Goal: Task Accomplishment & Management: Complete application form

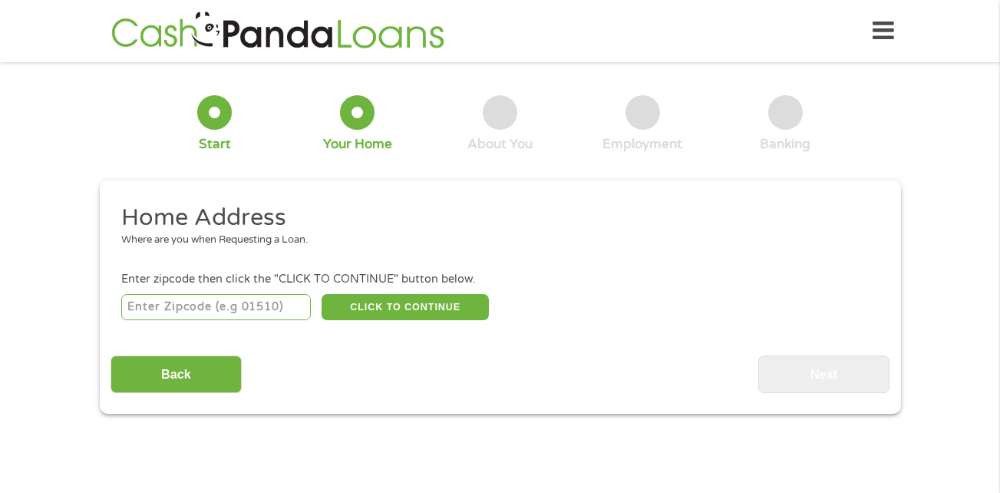
click at [175, 305] on input "number" at bounding box center [216, 307] width 190 height 26
type input "79601"
click at [359, 294] on button "CLICK TO CONTINUE" at bounding box center [405, 307] width 167 height 26
type input "79601"
type input "Abilene"
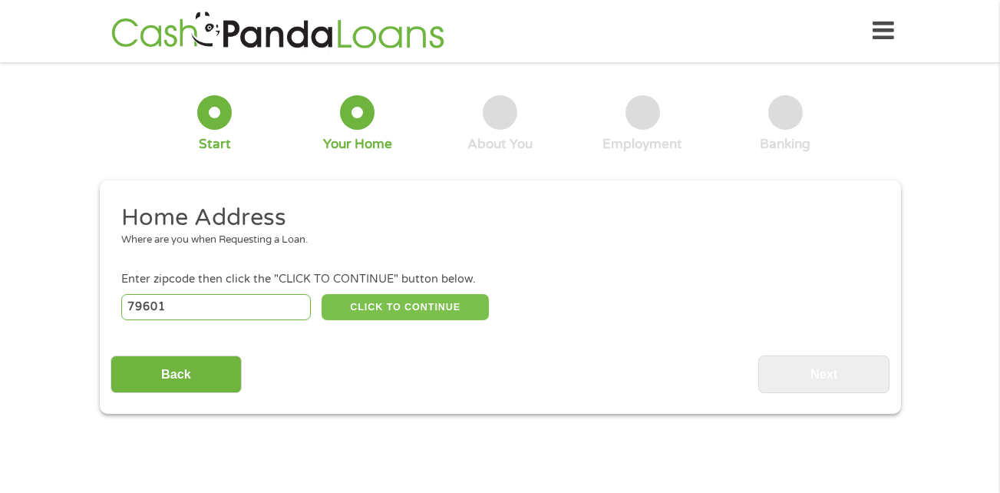
select select "[US_STATE]"
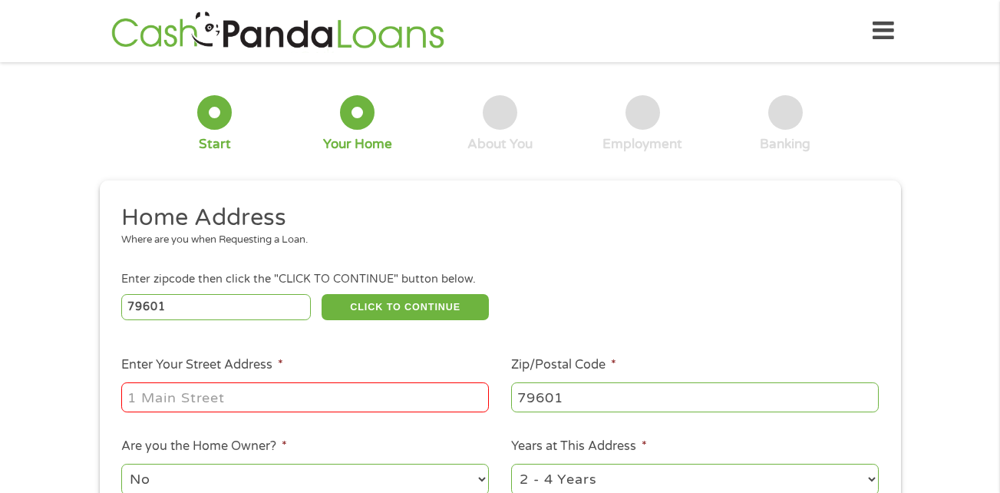
click at [322, 395] on input "Enter Your Street Address *" at bounding box center [305, 396] width 368 height 29
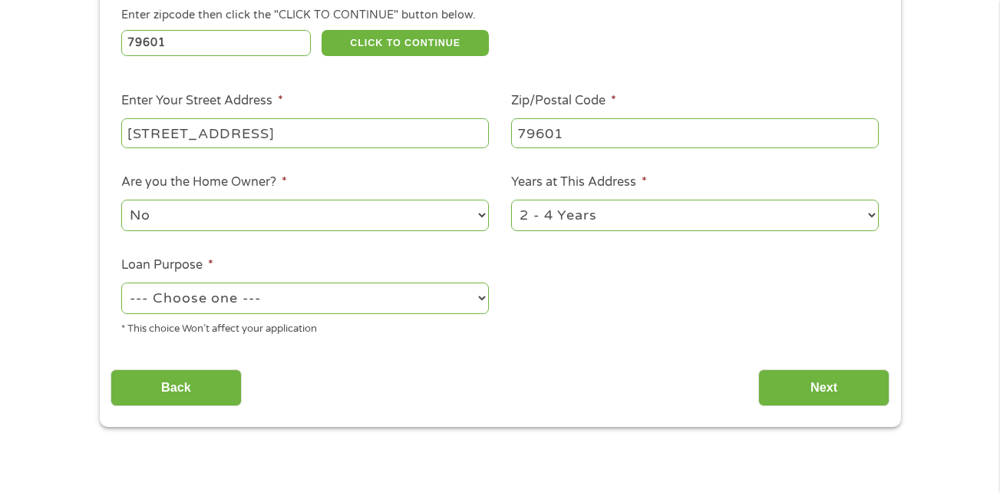
scroll to position [263, 0]
type input "[STREET_ADDRESS]"
click at [646, 220] on select "1 Year or less 1 - 2 Years 2 - 4 Years Over 4 Years" at bounding box center [695, 215] width 368 height 31
select select "12months"
click at [511, 200] on select "1 Year or less 1 - 2 Years 2 - 4 Years Over 4 Years" at bounding box center [695, 215] width 368 height 31
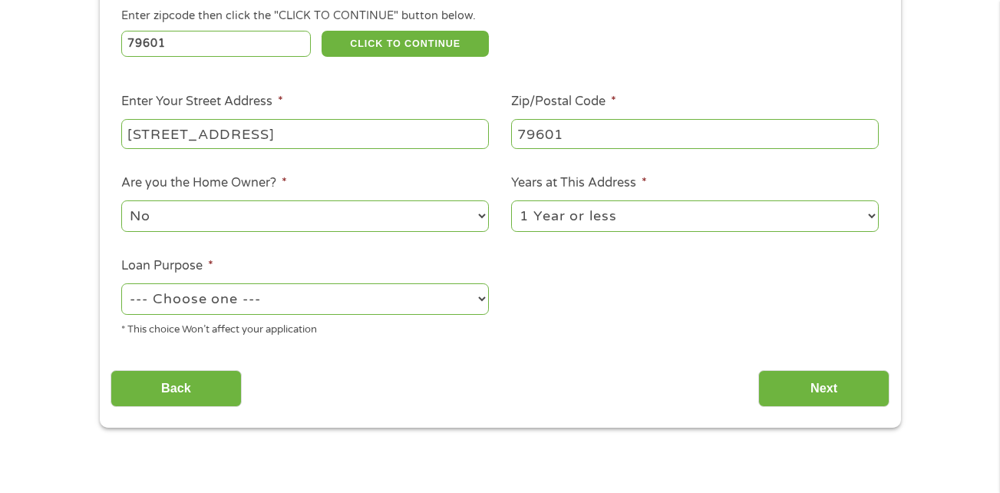
click at [412, 300] on select "--- Choose one --- Pay Bills Debt Consolidation Home Improvement Major Purchase…" at bounding box center [305, 298] width 368 height 31
select select "other"
click at [121, 283] on select "--- Choose one --- Pay Bills Debt Consolidation Home Improvement Major Purchase…" at bounding box center [305, 298] width 368 height 31
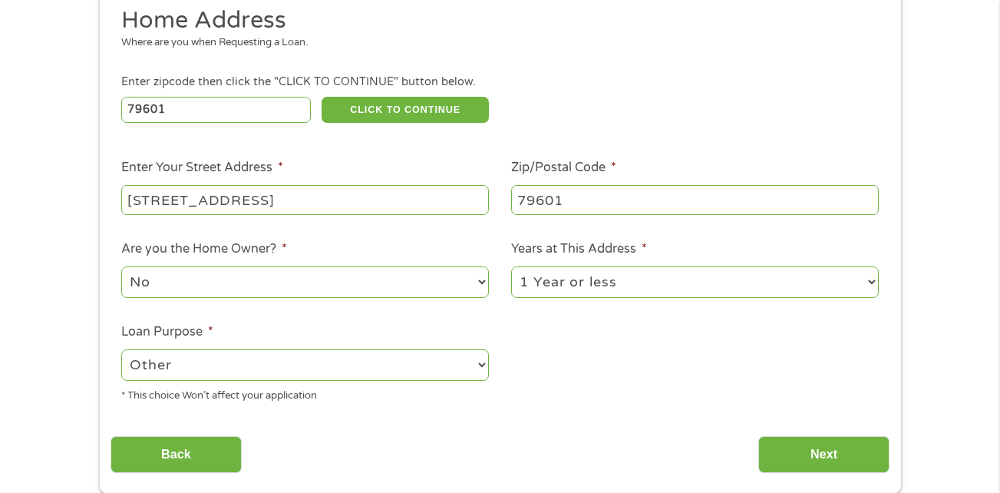
scroll to position [442, 0]
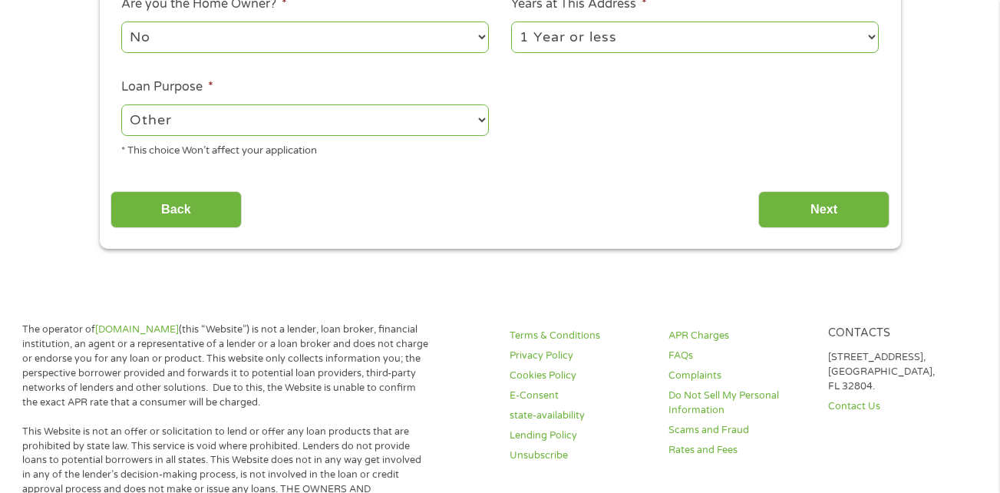
click at [326, 43] on select "No Yes" at bounding box center [305, 36] width 368 height 31
click at [121, 21] on select "No Yes" at bounding box center [305, 36] width 368 height 31
click at [812, 200] on input "Next" at bounding box center [824, 210] width 131 height 38
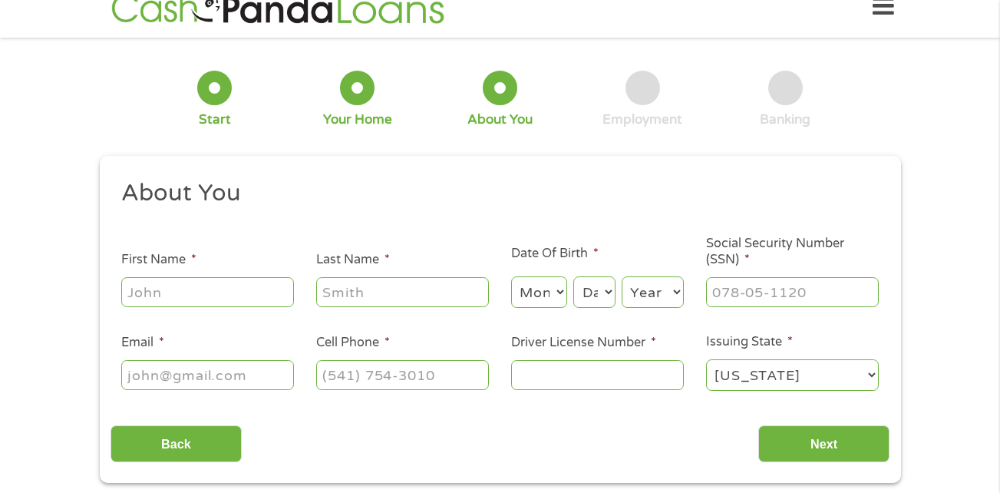
scroll to position [0, 0]
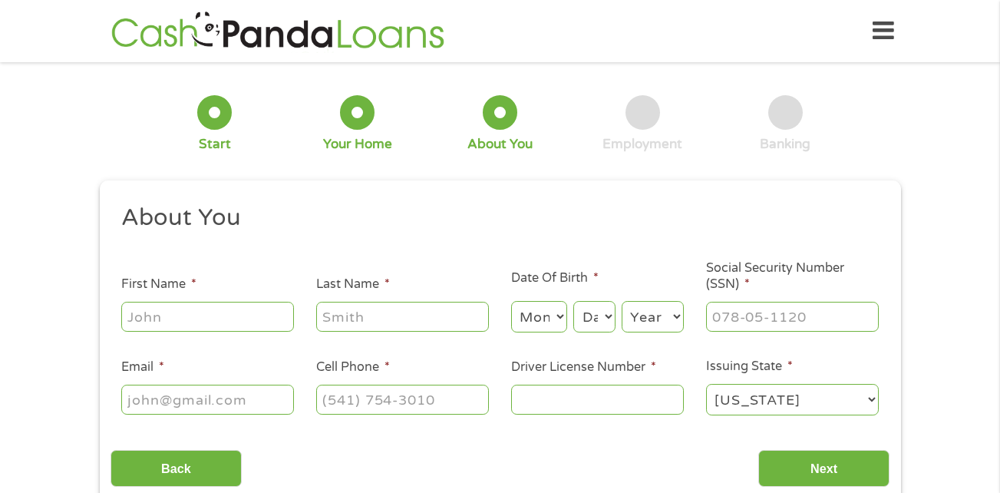
click at [221, 325] on input "First Name *" at bounding box center [207, 316] width 173 height 29
type input "[PERSON_NAME]"
select select "29"
select select "2002"
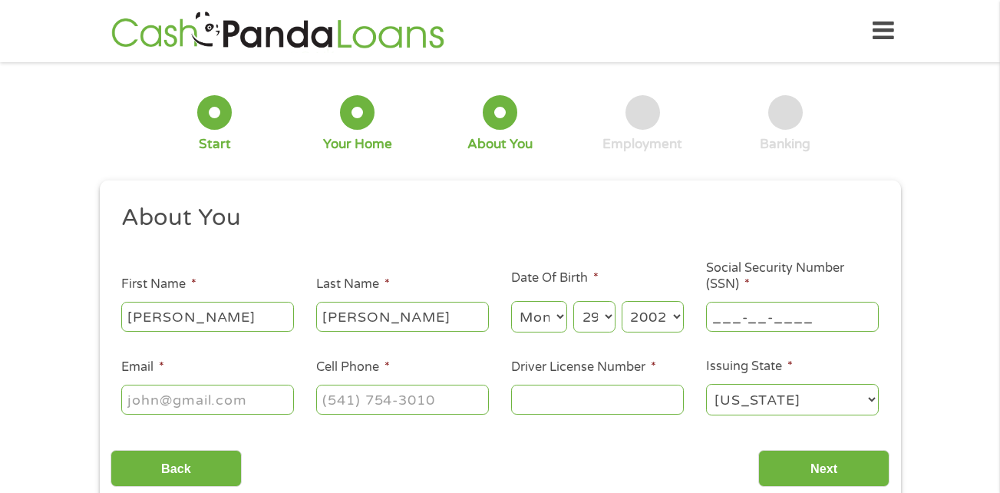
click at [758, 320] on input "___-__-____" at bounding box center [792, 316] width 173 height 29
type input "650-24-1292"
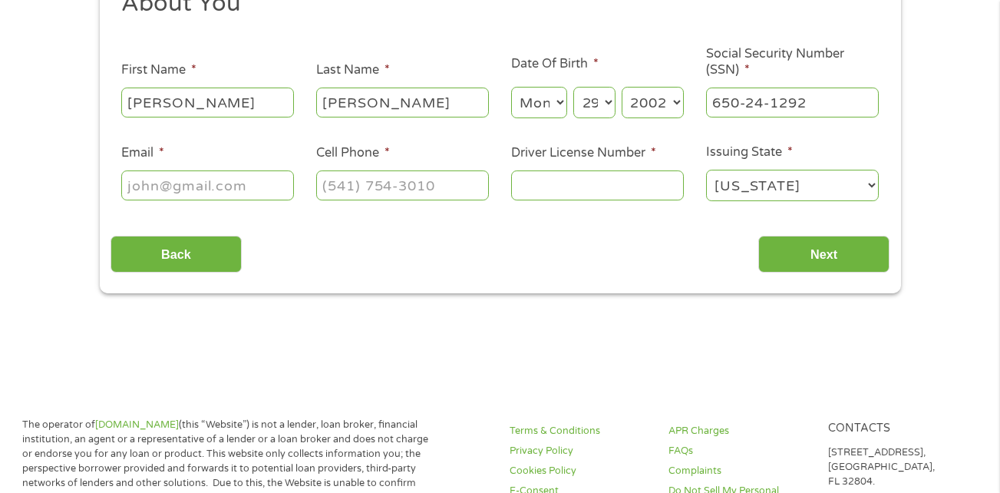
scroll to position [215, 0]
click at [266, 193] on input "Email *" at bounding box center [207, 184] width 173 height 29
type input "[EMAIL_ADDRESS][DOMAIN_NAME]"
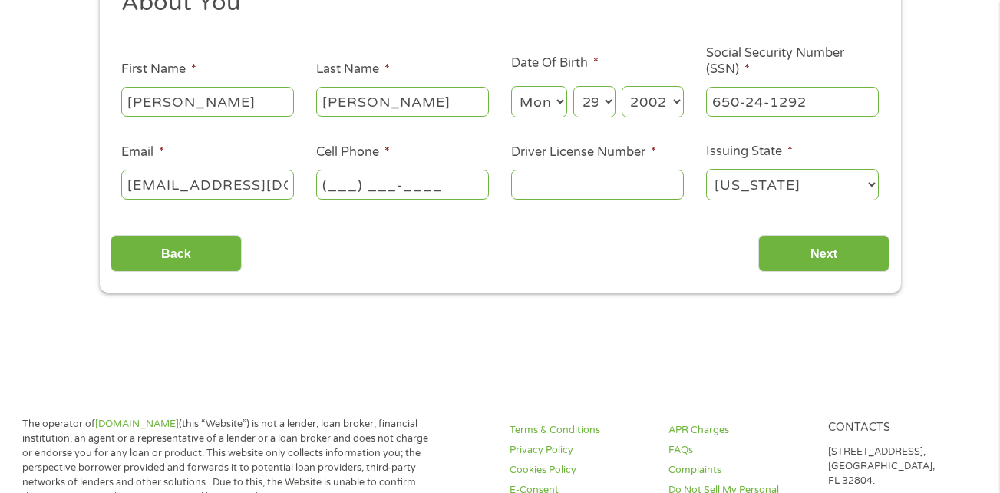
click at [335, 179] on input "(___) ___-____" at bounding box center [402, 184] width 173 height 29
type input "[PHONE_NUMBER]"
click at [560, 188] on input "Driver License Number *" at bounding box center [597, 184] width 173 height 29
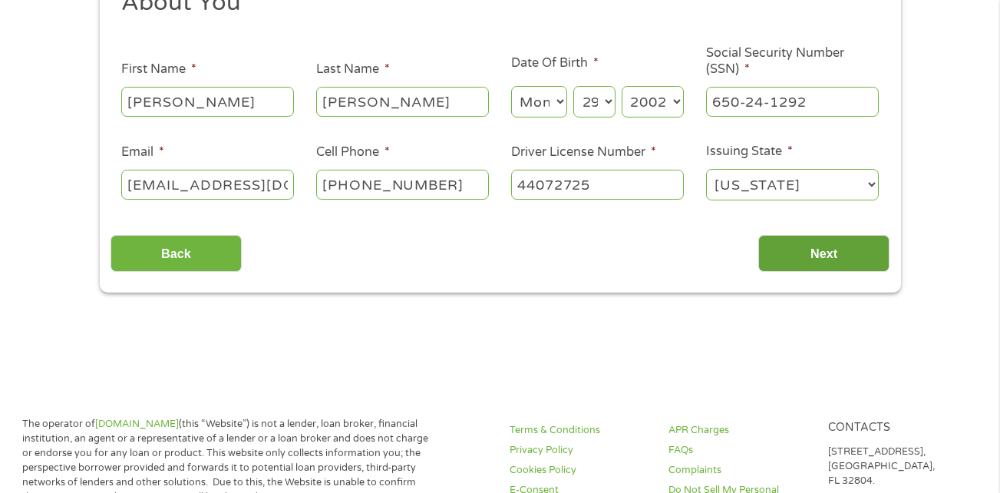
type input "44072725"
click at [828, 263] on input "Next" at bounding box center [824, 254] width 131 height 38
click at [807, 250] on input "Next" at bounding box center [824, 254] width 131 height 38
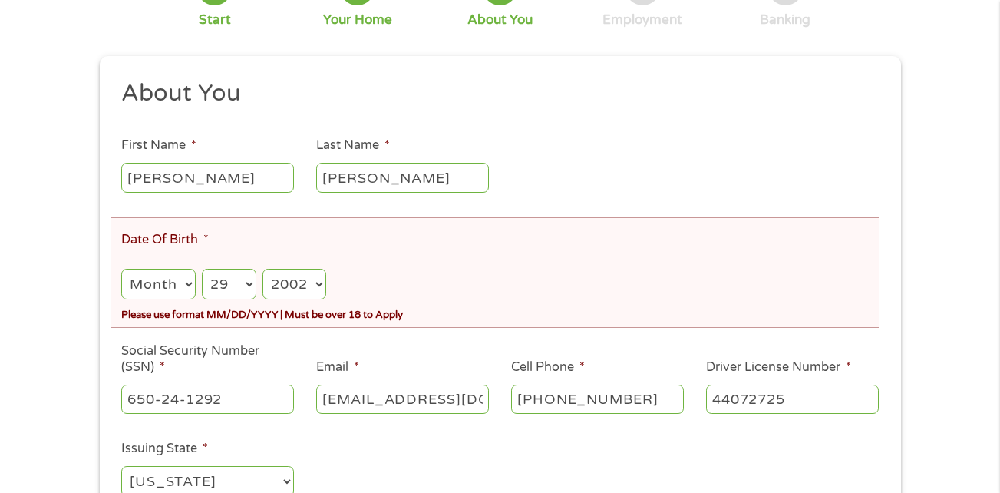
scroll to position [293, 0]
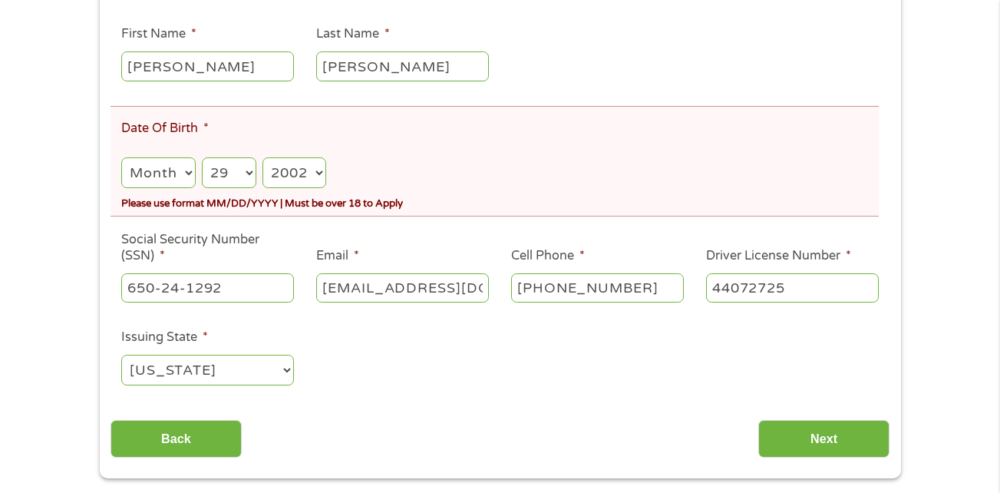
click at [163, 170] on select "Month 1 2 3 4 5 6 7 8 9 10 11 12" at bounding box center [158, 172] width 74 height 31
select select "6"
click at [121, 157] on select "Month 1 2 3 4 5 6 7 8 9 10 11 12" at bounding box center [158, 172] width 74 height 31
click at [812, 437] on input "Next" at bounding box center [824, 439] width 131 height 38
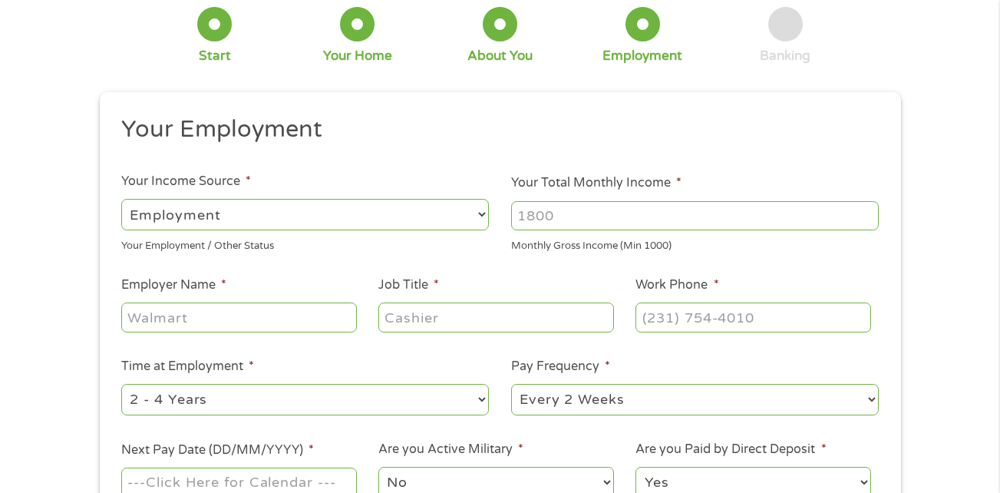
scroll to position [89, 0]
click at [574, 223] on input "Your Total Monthly Income *" at bounding box center [695, 214] width 368 height 29
type input "3000"
click at [309, 316] on input "Employer Name *" at bounding box center [238, 316] width 235 height 29
type input "HCSC"
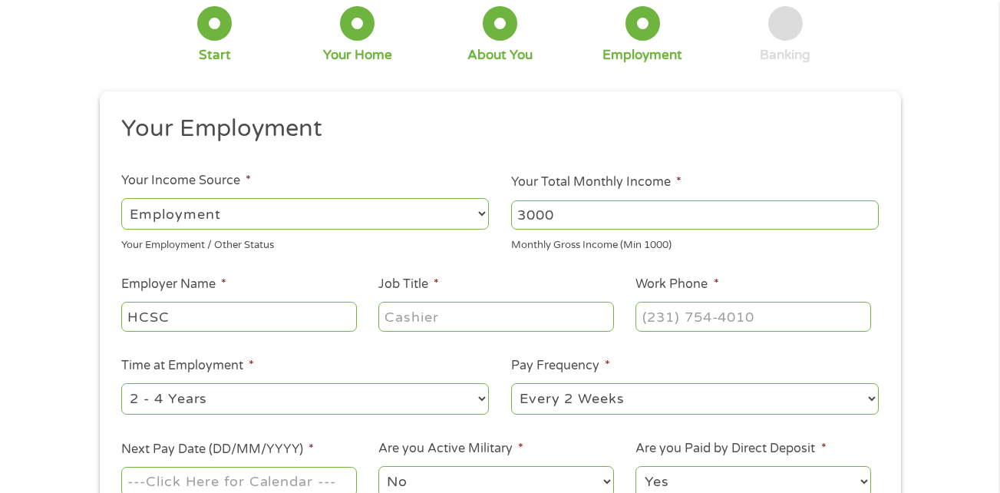
click at [447, 310] on input "Job Title *" at bounding box center [495, 316] width 235 height 29
type input "CA1"
click at [690, 319] on input "(___) ___-____" at bounding box center [753, 316] width 235 height 29
type input "[PHONE_NUMBER]"
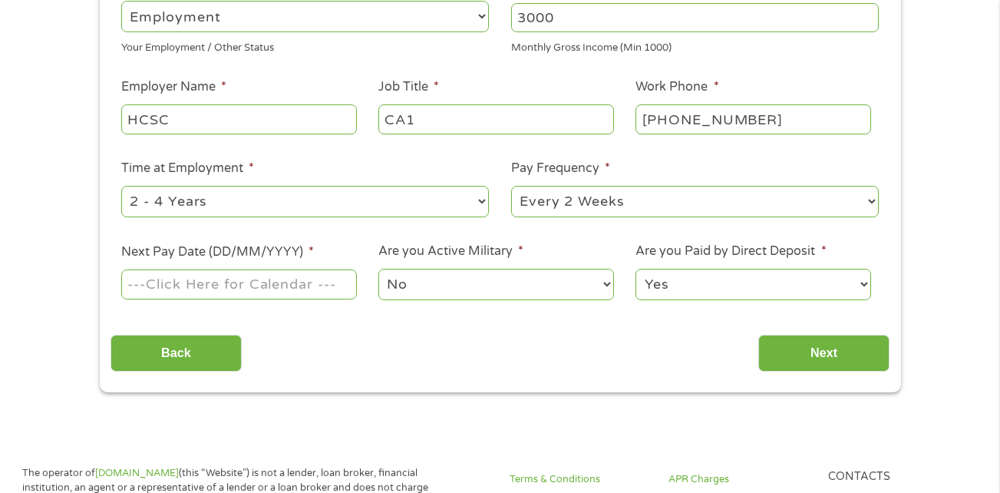
scroll to position [300, 0]
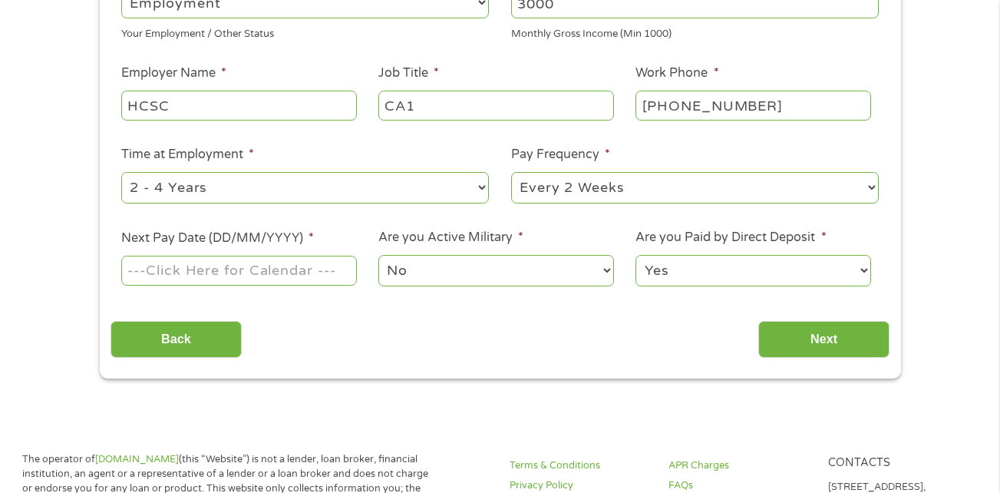
click at [411, 193] on select "--- Choose one --- 1 Year or less 1 - 2 Years 2 - 4 Years Over 4 Years" at bounding box center [305, 187] width 368 height 31
select select "12months"
click at [121, 172] on select "--- Choose one --- 1 Year or less 1 - 2 Years 2 - 4 Years Over 4 Years" at bounding box center [305, 187] width 368 height 31
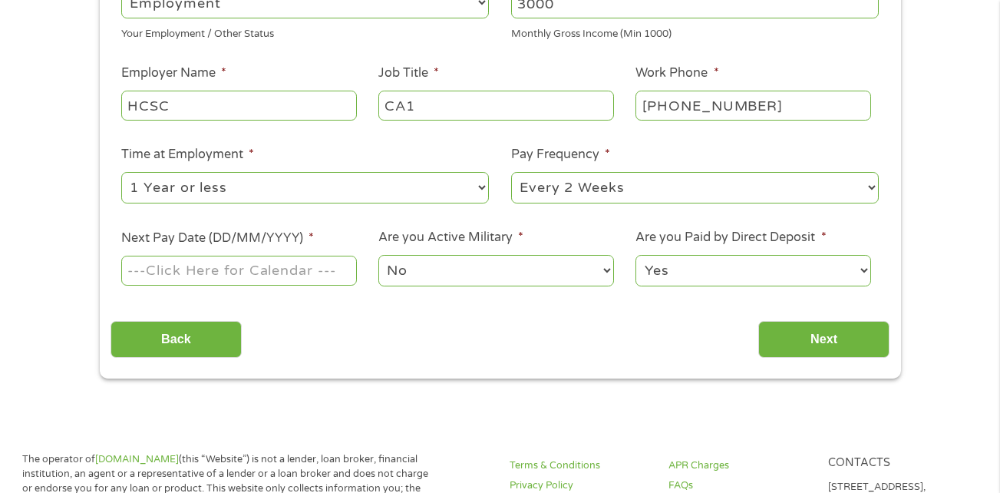
click at [208, 282] on input "Next Pay Date (DD/MM/YYYY) *" at bounding box center [238, 270] width 235 height 29
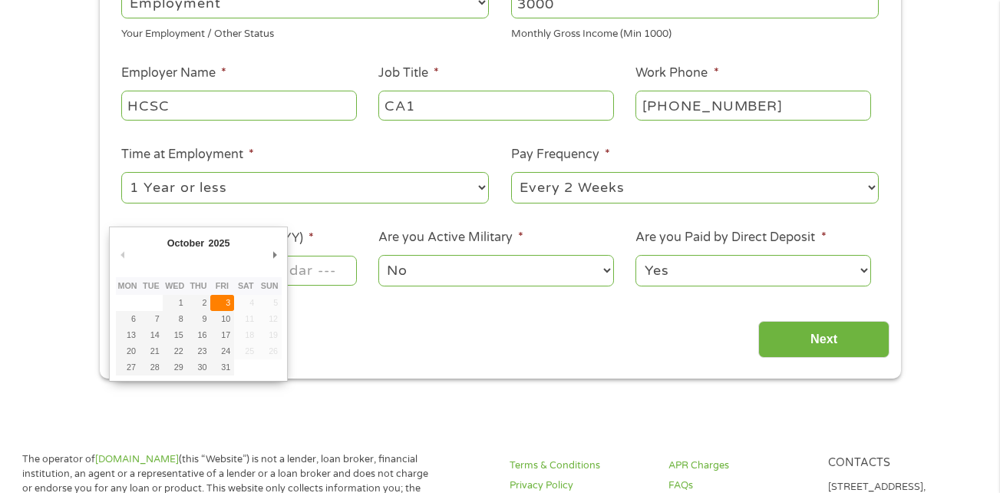
type input "[DATE]"
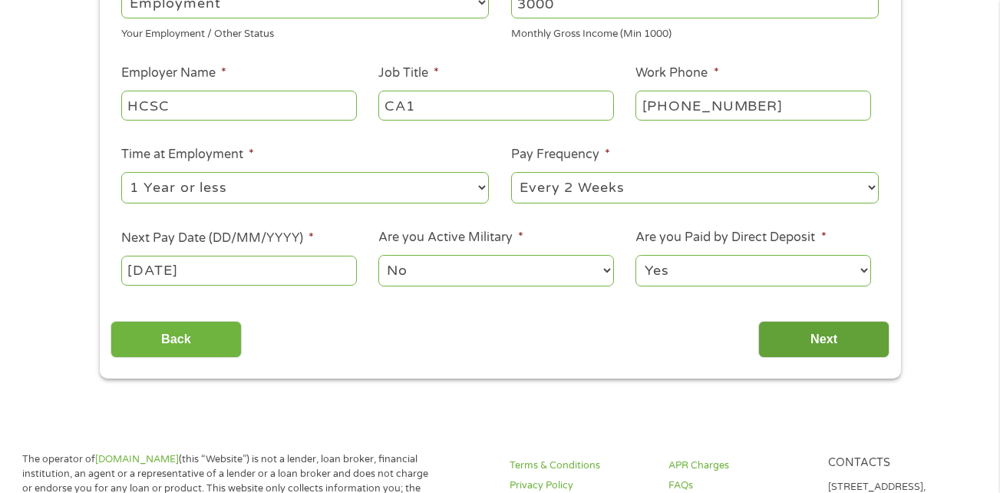
click at [792, 336] on input "Next" at bounding box center [824, 340] width 131 height 38
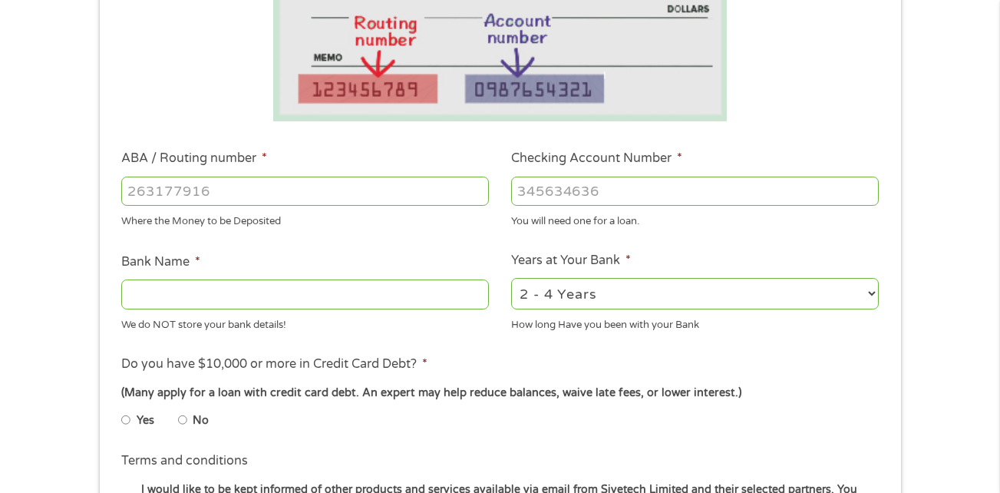
scroll to position [345, 0]
click at [329, 200] on input "ABA / Routing number *" at bounding box center [305, 190] width 368 height 29
type input "111574000"
click at [583, 200] on input "Checking Account Number *" at bounding box center [695, 190] width 368 height 29
type input "311376533"
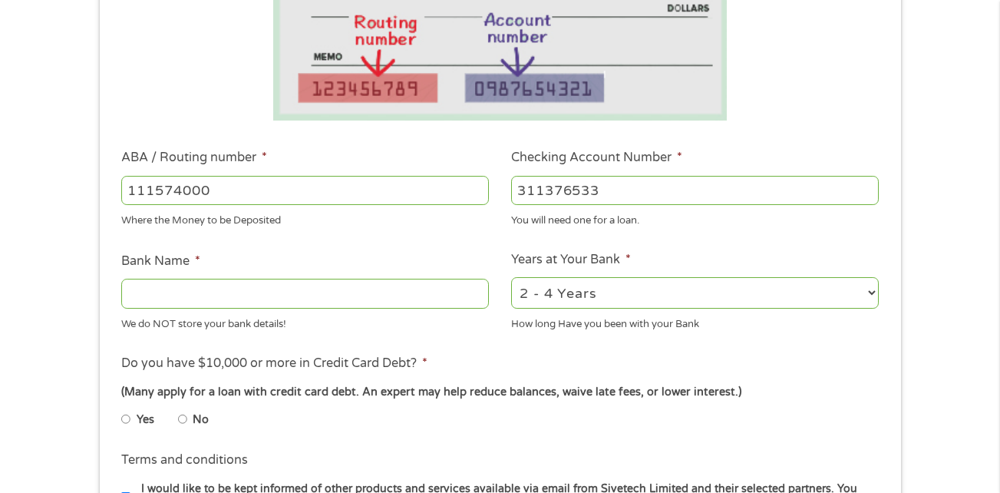
click at [249, 300] on input "Bank Name *" at bounding box center [305, 293] width 368 height 29
type input "A"
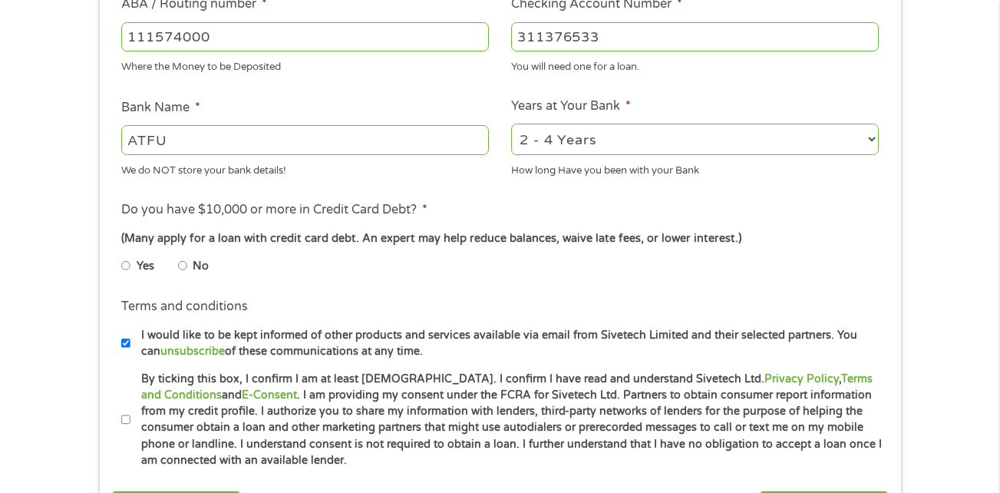
scroll to position [516, 0]
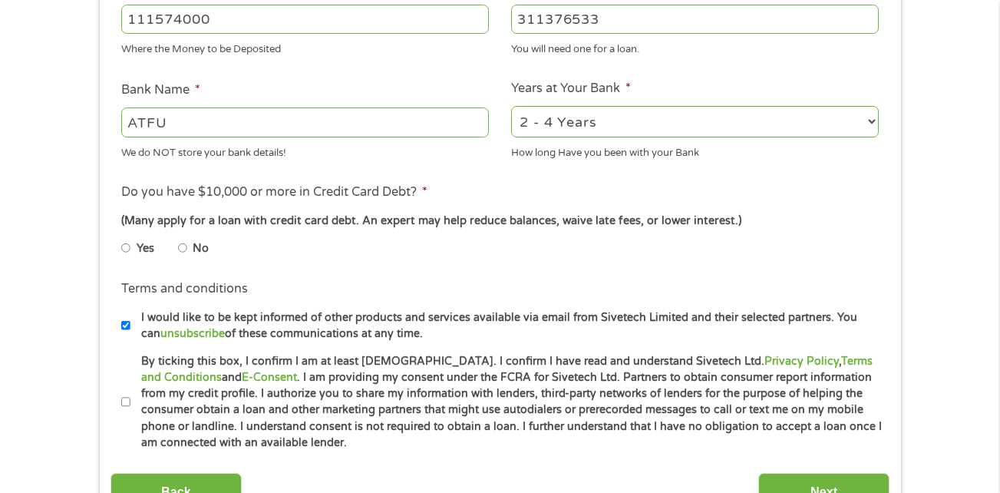
type input "ATFU"
click at [189, 249] on li "No" at bounding box center [205, 248] width 55 height 30
click at [183, 247] on input "No" at bounding box center [182, 248] width 9 height 25
radio input "true"
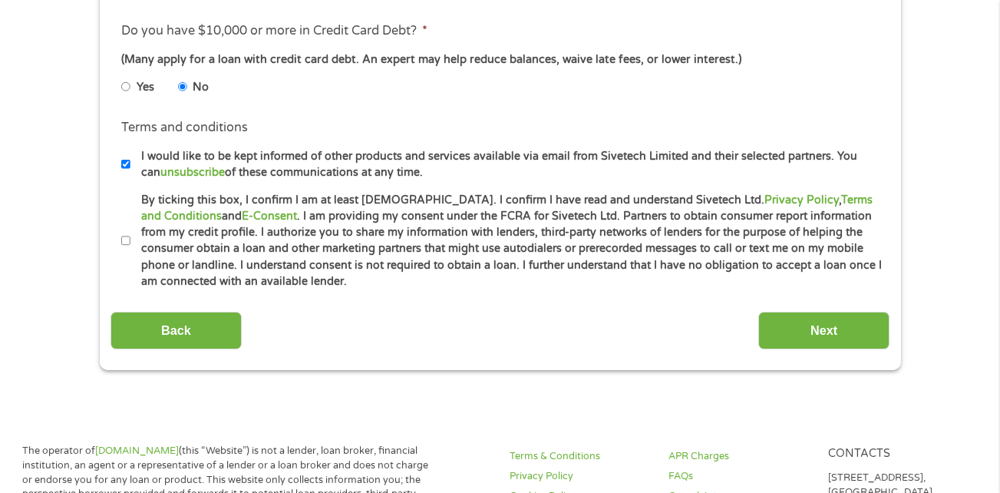
click at [127, 238] on input "By ticking this box, I confirm I am at least [DEMOGRAPHIC_DATA]. I confirm I ha…" at bounding box center [125, 241] width 9 height 25
checkbox input "true"
click at [836, 336] on input "Next" at bounding box center [824, 331] width 131 height 38
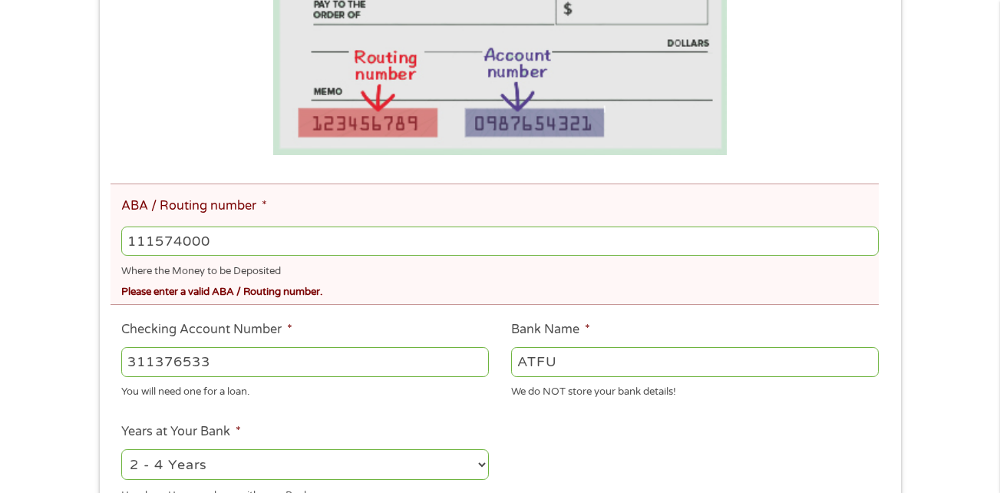
scroll to position [368, 0]
click at [405, 231] on input "111574000" at bounding box center [499, 240] width 757 height 29
type input "1"
click at [294, 352] on input "311376533" at bounding box center [305, 360] width 368 height 29
type input "3"
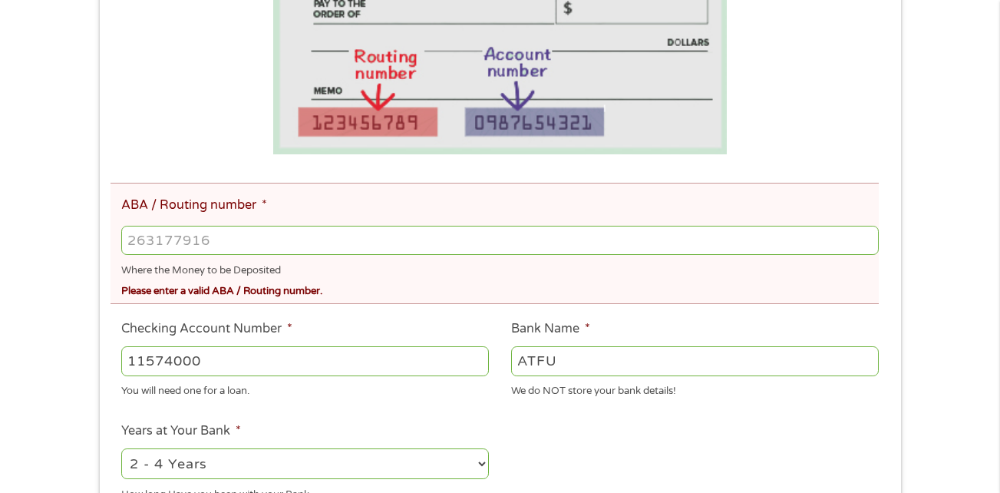
type input "11574000"
click at [189, 231] on input "ABA / Routing number *" at bounding box center [499, 240] width 757 height 29
type input "311376533"
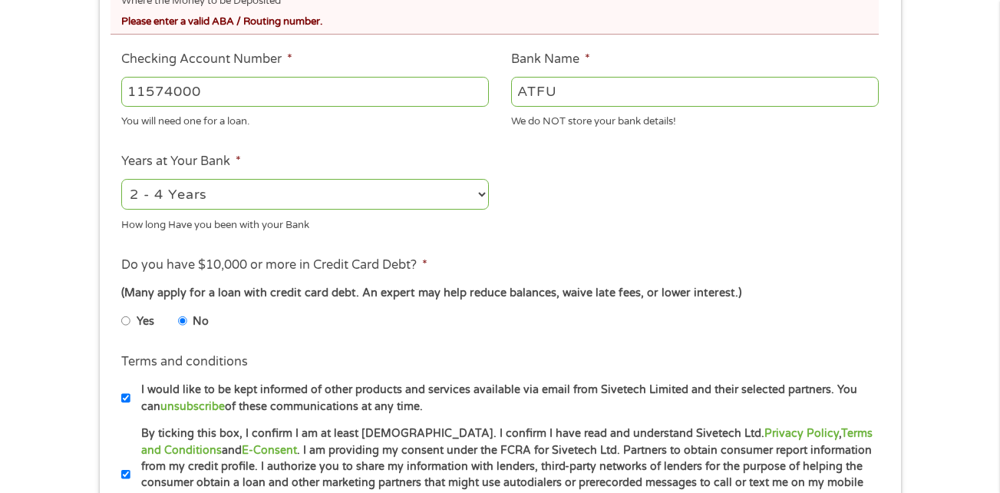
type input "ABILENE TEACHERS FCU"
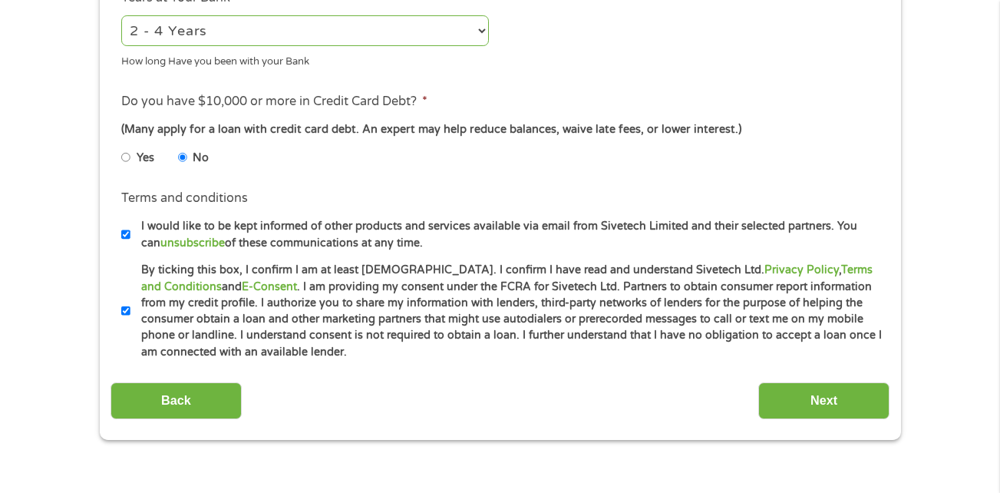
scroll to position [802, 0]
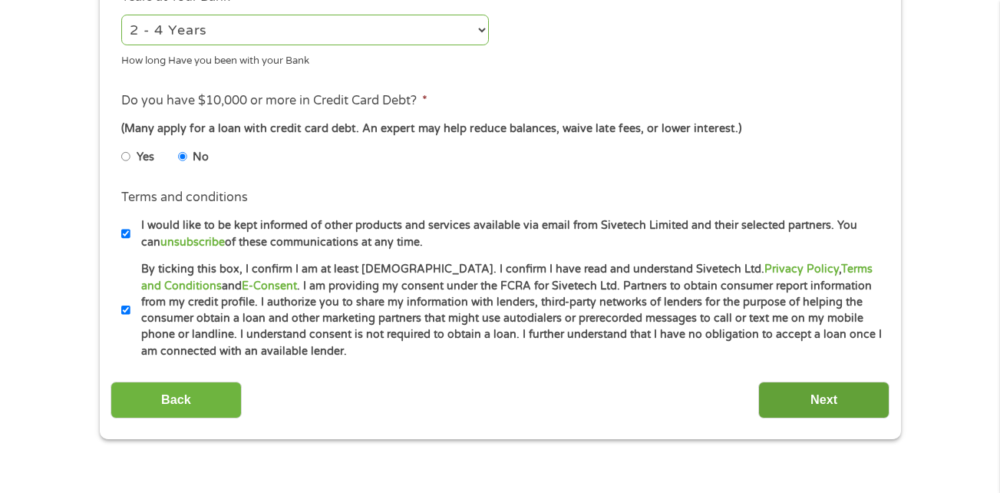
type input "311376533"
click at [822, 389] on input "Next" at bounding box center [824, 401] width 131 height 38
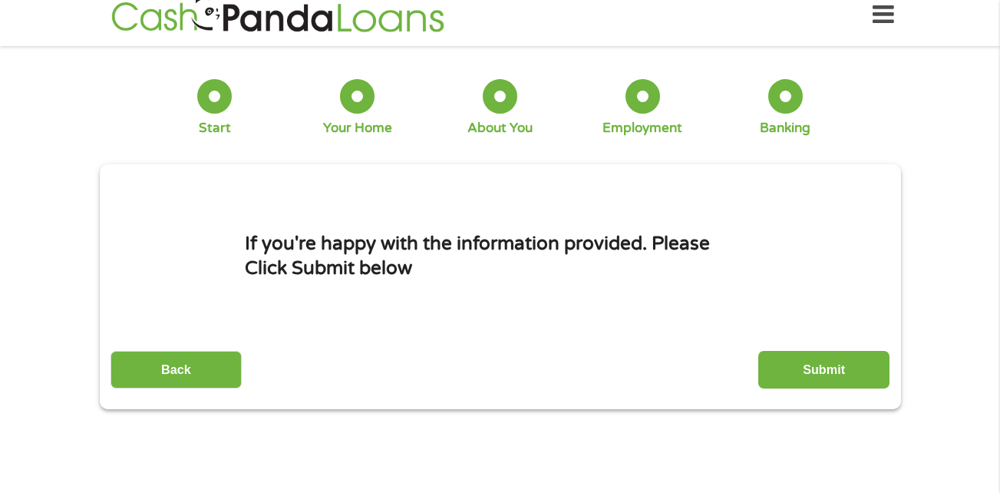
scroll to position [0, 0]
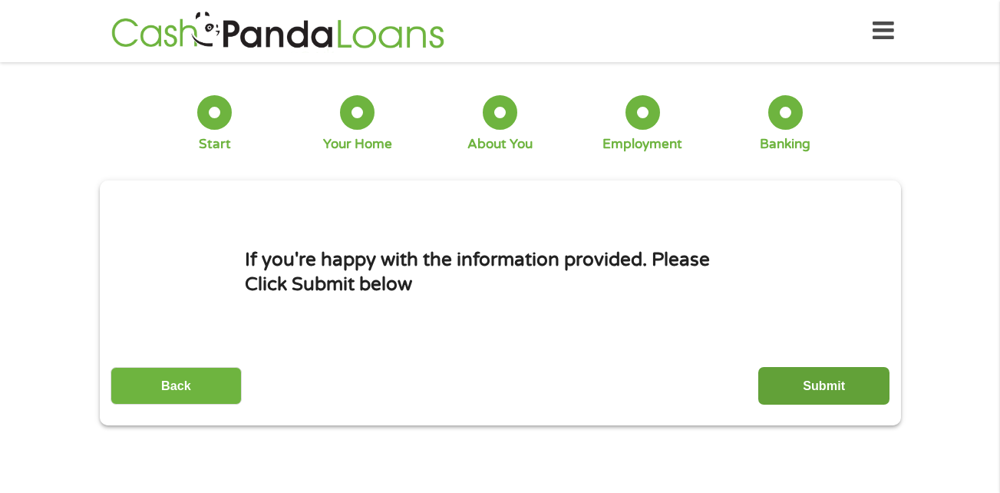
click at [814, 378] on input "Submit" at bounding box center [824, 386] width 131 height 38
